Goal: Check status: Check status

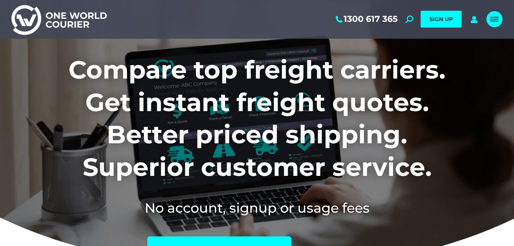
click at [489, 21] on link "Mobile menu icon" at bounding box center [494, 19] width 16 height 16
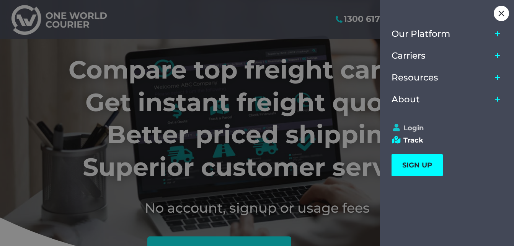
click at [413, 130] on link "Login" at bounding box center [443, 128] width 104 height 8
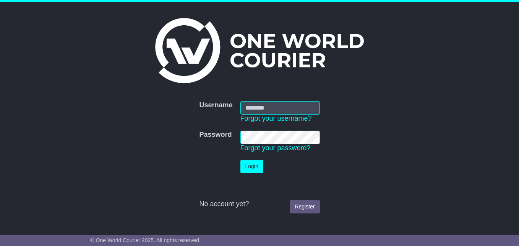
type input "**********"
click at [252, 160] on button "Login" at bounding box center [252, 165] width 23 height 13
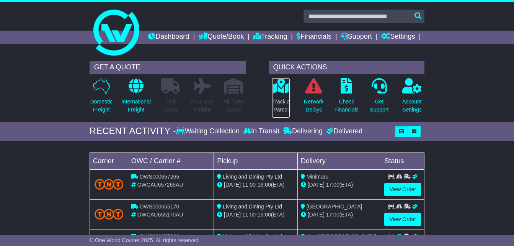
click at [280, 93] on icon at bounding box center [280, 85] width 17 height 15
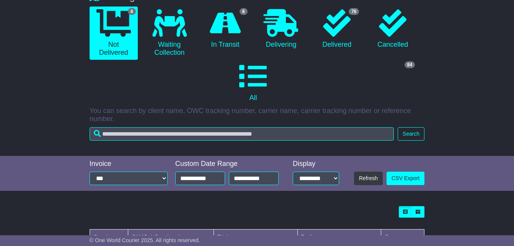
scroll to position [76, 0]
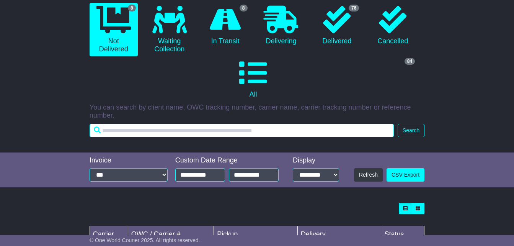
click at [210, 137] on input "text" at bounding box center [241, 130] width 304 height 13
type input "******"
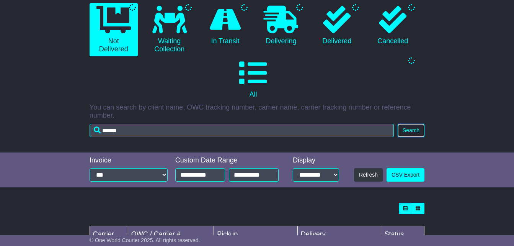
click at [415, 137] on button "Search" at bounding box center [410, 130] width 27 height 13
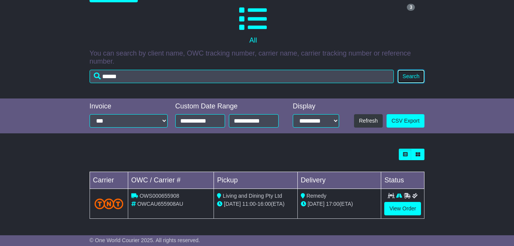
scroll to position [143, 0]
click at [397, 211] on link "View Order" at bounding box center [402, 208] width 37 height 13
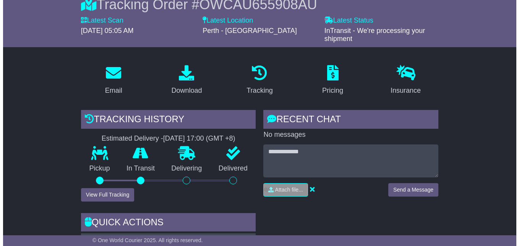
scroll to position [76, 0]
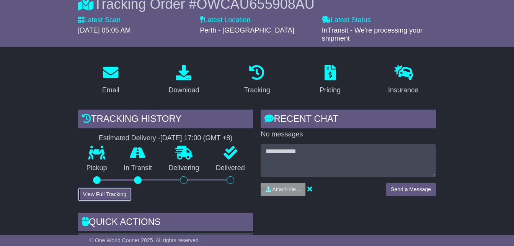
click at [110, 201] on button "View Full Tracking" at bounding box center [104, 193] width 53 height 13
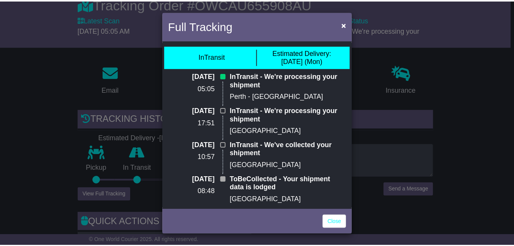
scroll to position [0, 0]
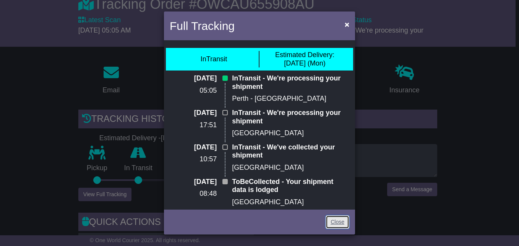
click at [338, 222] on link "Close" at bounding box center [338, 221] width 24 height 13
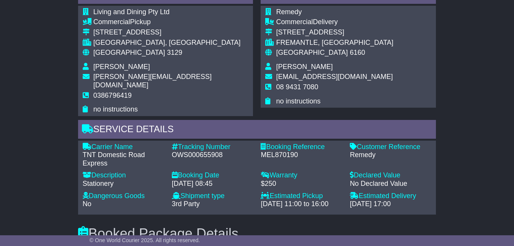
scroll to position [402, 0]
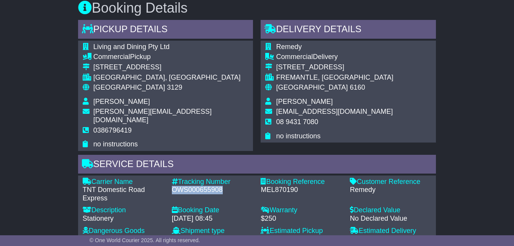
drag, startPoint x: 172, startPoint y: 195, endPoint x: 226, endPoint y: 194, distance: 54.3
click at [226, 194] on div "OWS000655908" at bounding box center [212, 189] width 81 height 8
click at [444, 149] on div "Email Download Tracking Pricing Insurance" at bounding box center [257, 128] width 514 height 790
drag, startPoint x: 174, startPoint y: 197, endPoint x: 218, endPoint y: 198, distance: 44.4
click at [218, 194] on div "OWS000655908" at bounding box center [212, 189] width 81 height 8
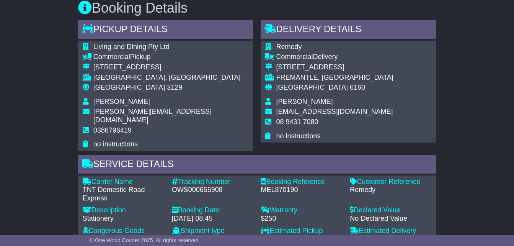
drag, startPoint x: 56, startPoint y: 184, endPoint x: 79, endPoint y: 187, distance: 23.1
click at [58, 184] on div "Email Download Tracking Pricing Insurance" at bounding box center [257, 128] width 514 height 790
drag, startPoint x: 171, startPoint y: 193, endPoint x: 230, endPoint y: 199, distance: 59.6
click at [230, 199] on div "Tracking Number - OWS000655908" at bounding box center [212, 189] width 89 height 25
copy div "OWS000655908"
